Goal: Transaction & Acquisition: Purchase product/service

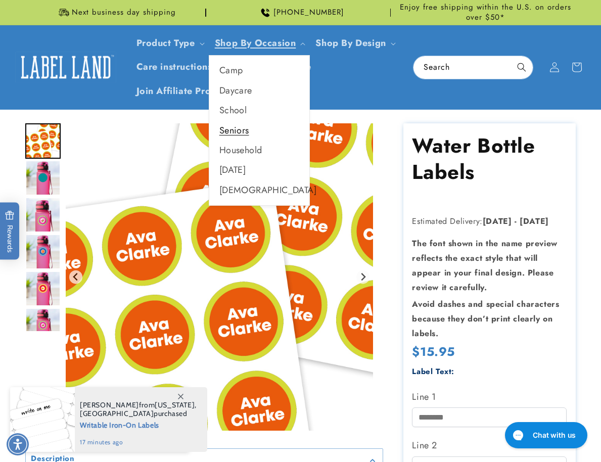
click at [240, 127] on link "Seniors" at bounding box center [259, 131] width 100 height 20
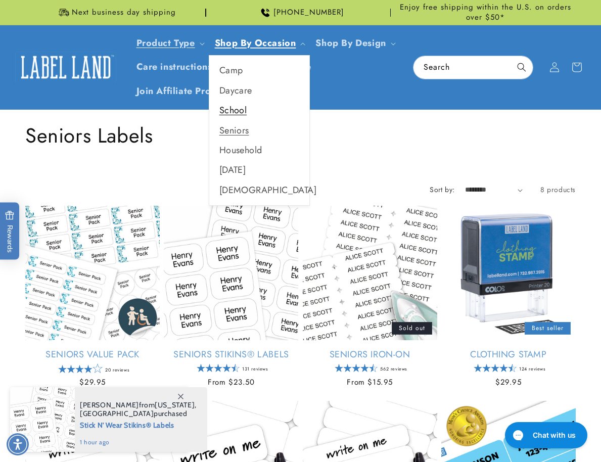
click at [244, 111] on link "School" at bounding box center [259, 111] width 100 height 20
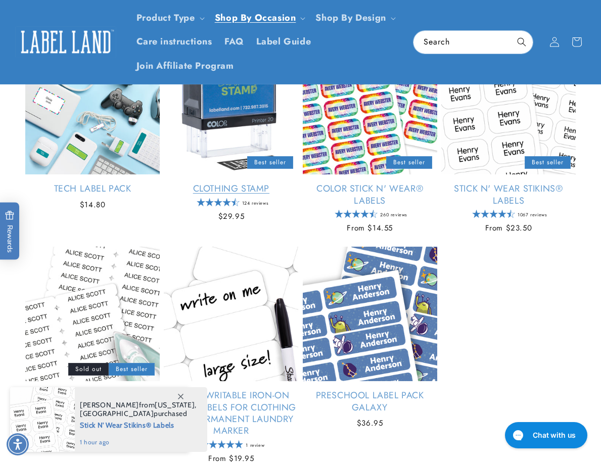
scroll to position [909, 0]
